Goal: Task Accomplishment & Management: Manage account settings

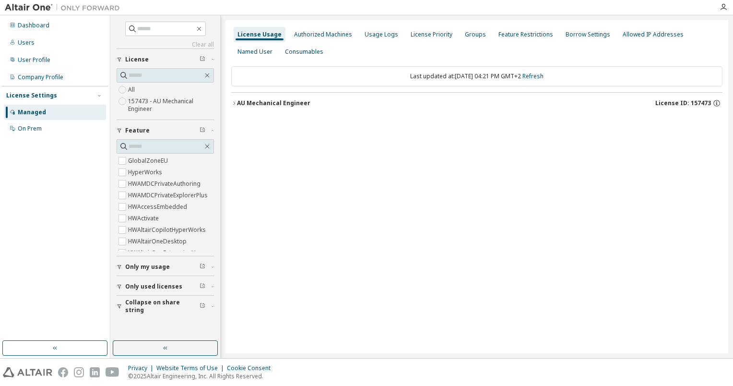
click at [235, 102] on icon "button" at bounding box center [234, 102] width 2 height 3
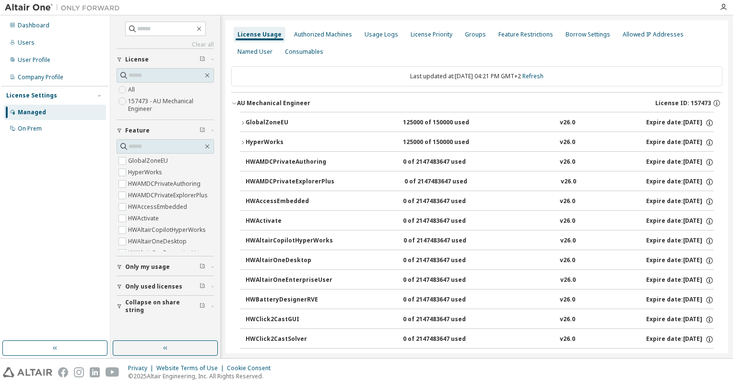
click at [244, 122] on icon "button" at bounding box center [243, 123] width 6 height 6
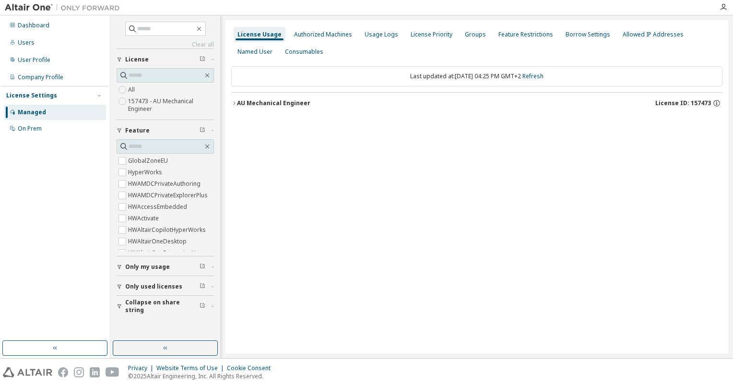
click at [234, 101] on icon "button" at bounding box center [234, 103] width 6 height 6
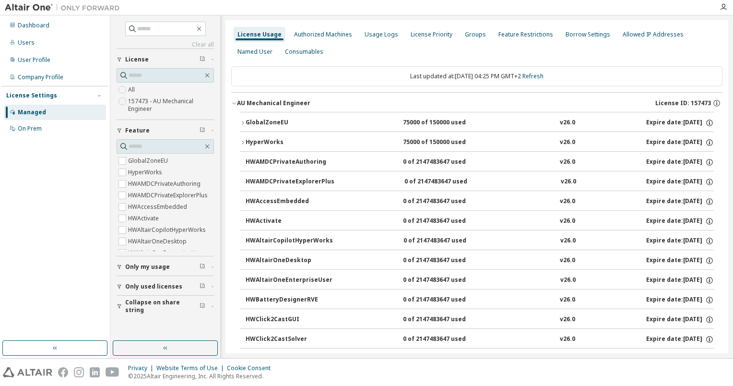
click at [242, 118] on button "GlobalZoneEU 75000 of 150000 used v26.0 Expire date: 2026-09-01" at bounding box center [477, 122] width 474 height 21
